Goal: Understand process/instructions: Learn how to perform a task or action

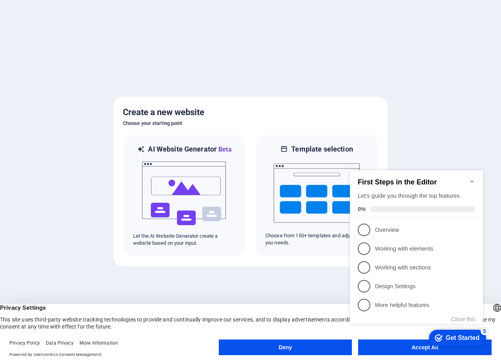
click div "checkmark Get Started 5 First Steps in the Editor Let's guide you through the t…"
click at [458, 320] on button "Close this" at bounding box center [464, 319] width 24 height 6
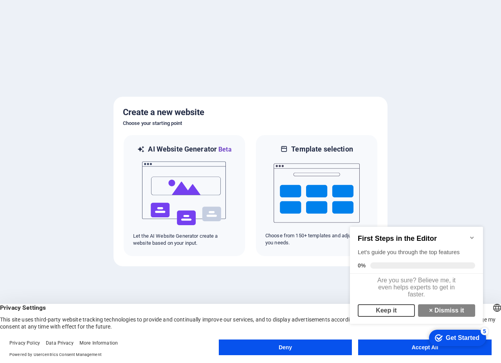
click at [396, 314] on link "Keep it" at bounding box center [386, 310] width 57 height 13
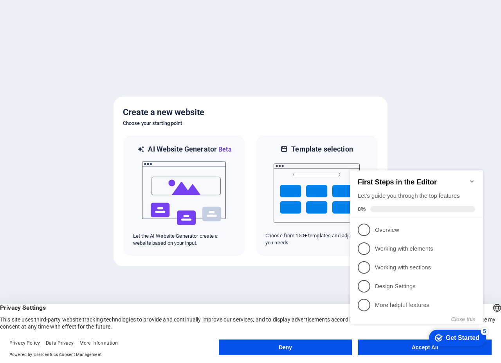
click div "checkmark Get Started 5 First Steps in the Editor Let's guide you through the t…"
click at [466, 319] on button "Close this" at bounding box center [464, 319] width 24 height 6
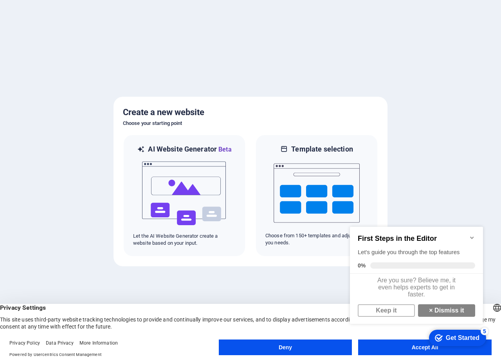
click at [422, 356] on div "Deny Accept All" at bounding box center [355, 349] width 273 height 19
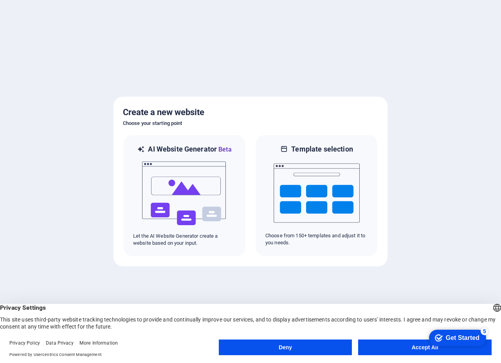
click div "checkmark Get Started 5 First Steps in the Editor Let's guide you through the t…"
click at [470, 338] on div "Get Started" at bounding box center [463, 337] width 34 height 7
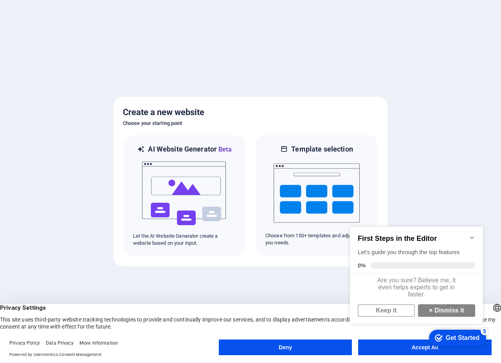
click at [425, 351] on appcues-checklist "Contextual help checklist present on screen" at bounding box center [418, 284] width 143 height 135
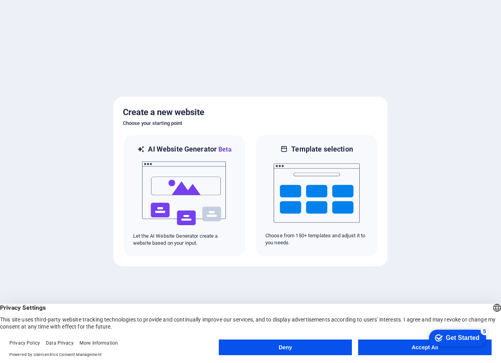
click div "checkmark Get Started 5 First Steps in the Editor Let's guide you through the t…"
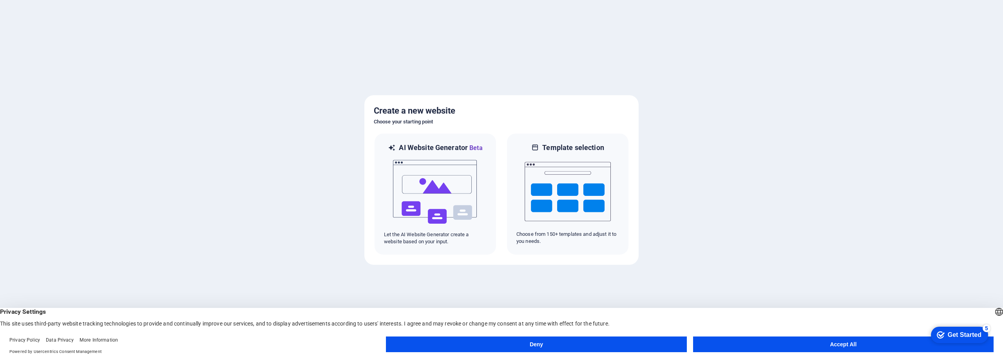
click at [501, 343] on button "Accept All" at bounding box center [843, 344] width 300 height 16
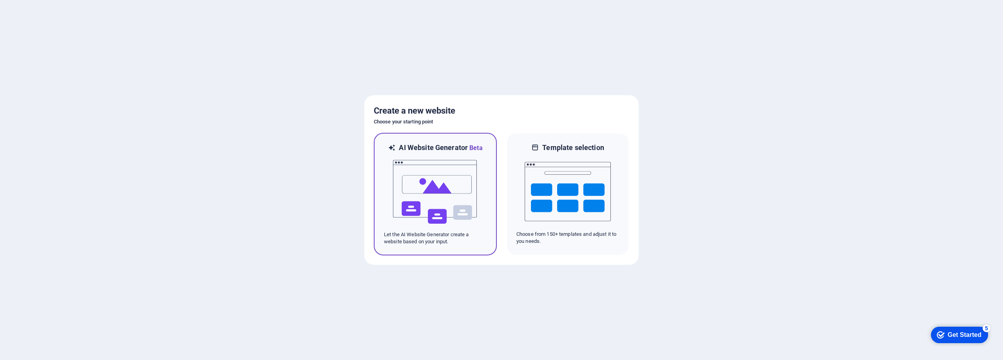
click at [438, 183] on img at bounding box center [435, 192] width 86 height 78
